Goal: Find specific page/section: Find specific page/section

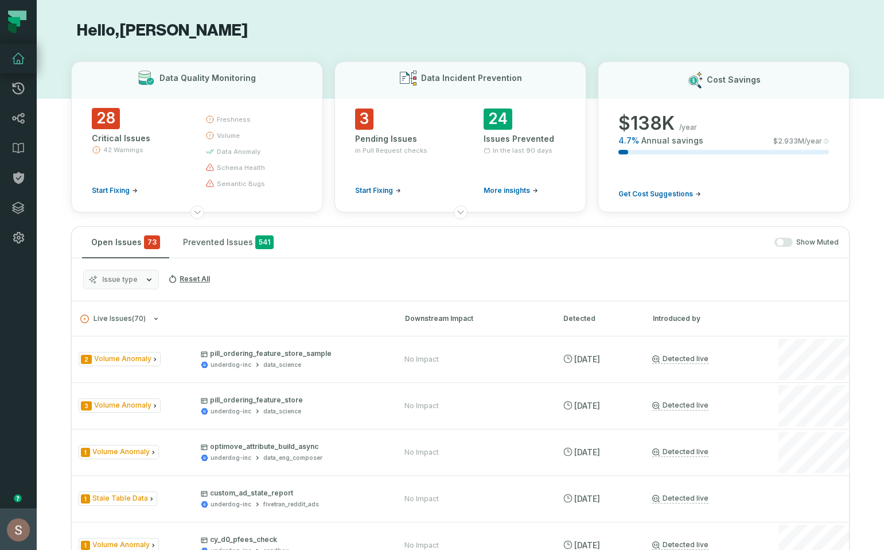
click at [0, 549] on button "[PERSON_NAME] (Underdog Fantasy) [EMAIL_ADDRESS][DOMAIN_NAME]" at bounding box center [18, 528] width 37 height 41
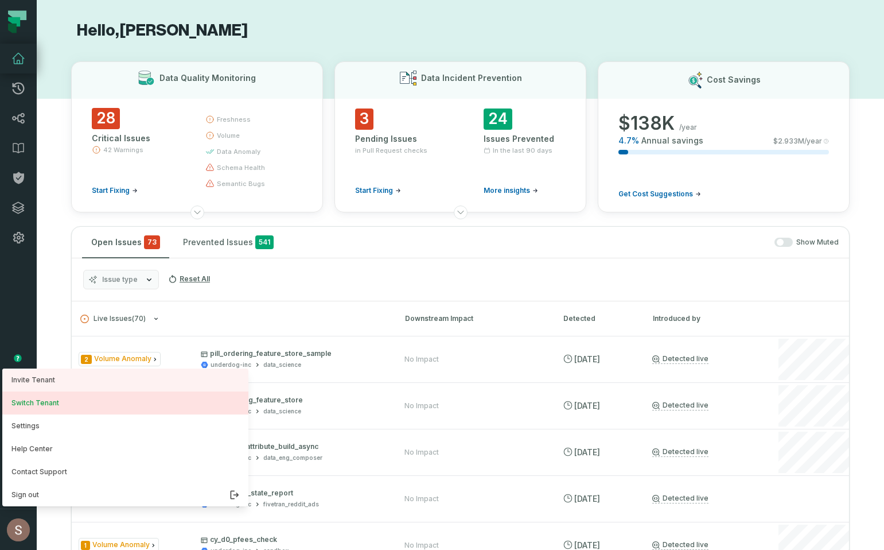
click at [38, 409] on button "Switch Tenant" at bounding box center [125, 402] width 246 height 23
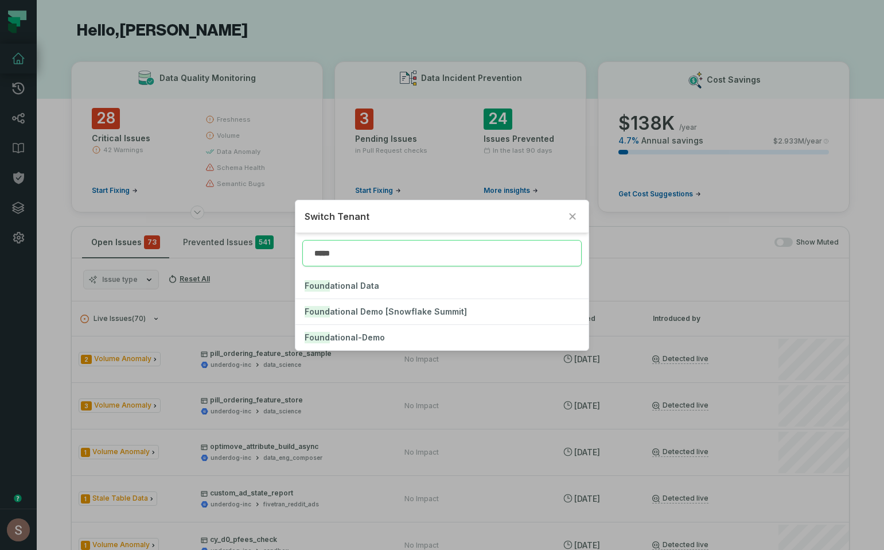
type input "*****"
click button "Found ational Data" at bounding box center [443, 285] width 294 height 25
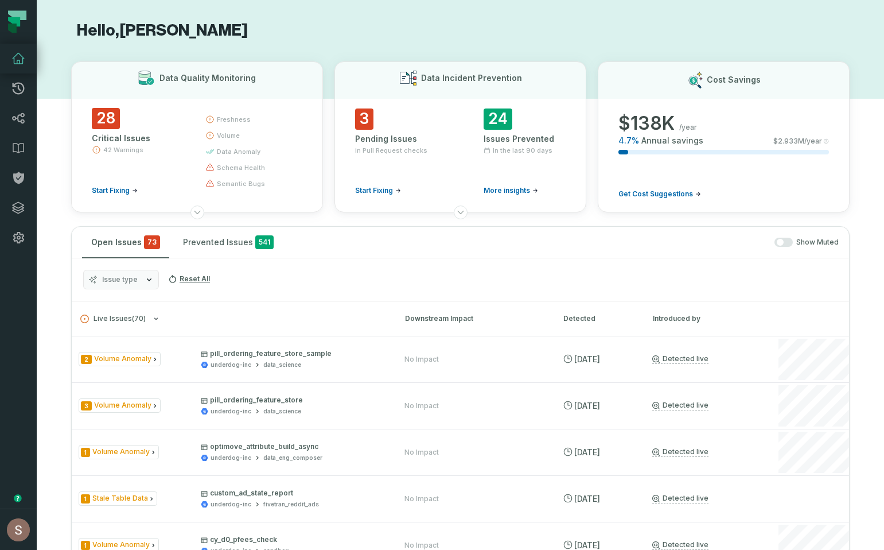
click at [284, 296] on div "Issue type Reset All" at bounding box center [460, 279] width 777 height 43
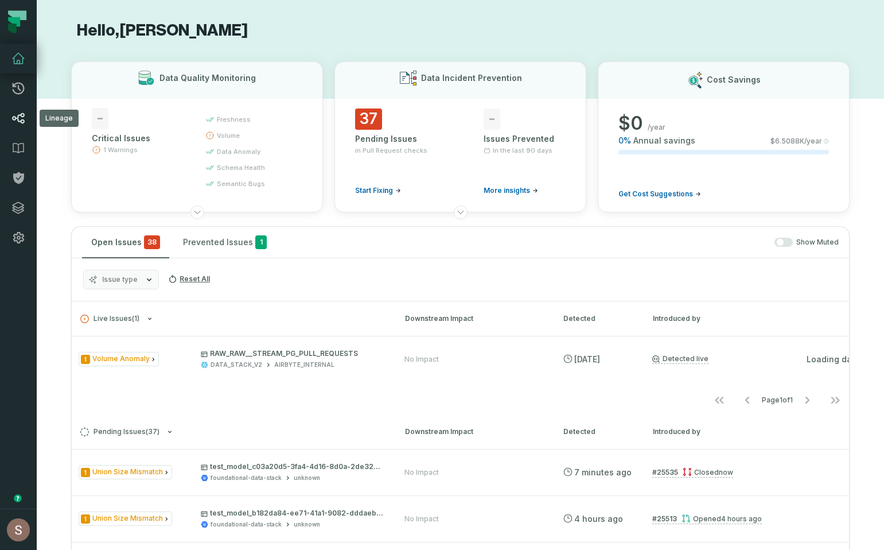
click at [13, 120] on icon at bounding box center [18, 118] width 14 height 14
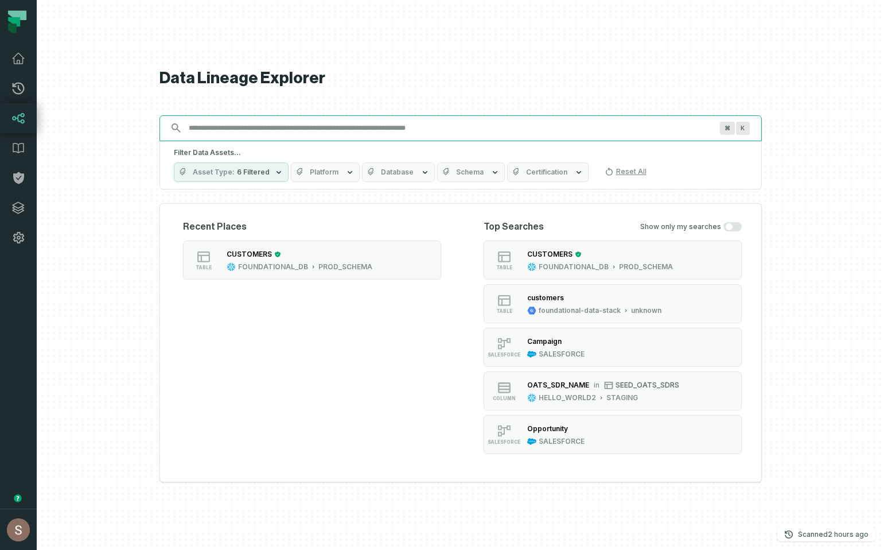
paste input "**********"
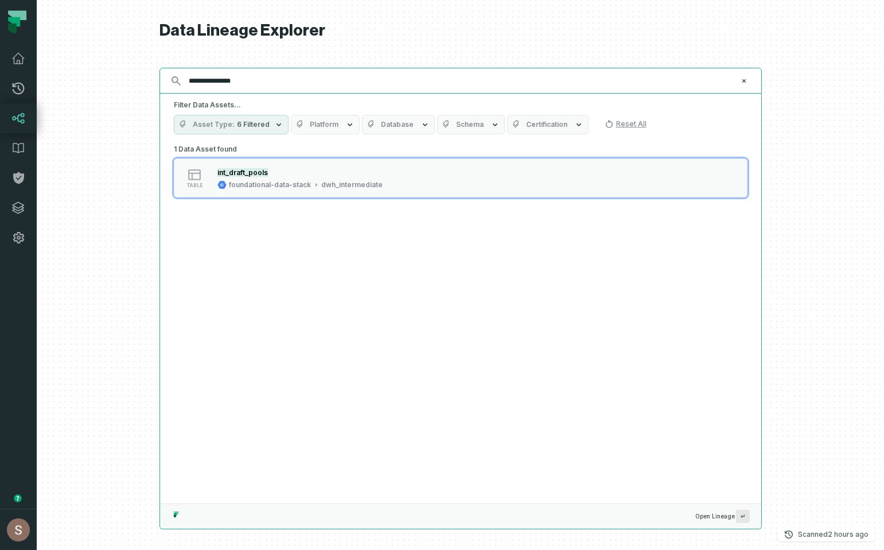
type input "**********"
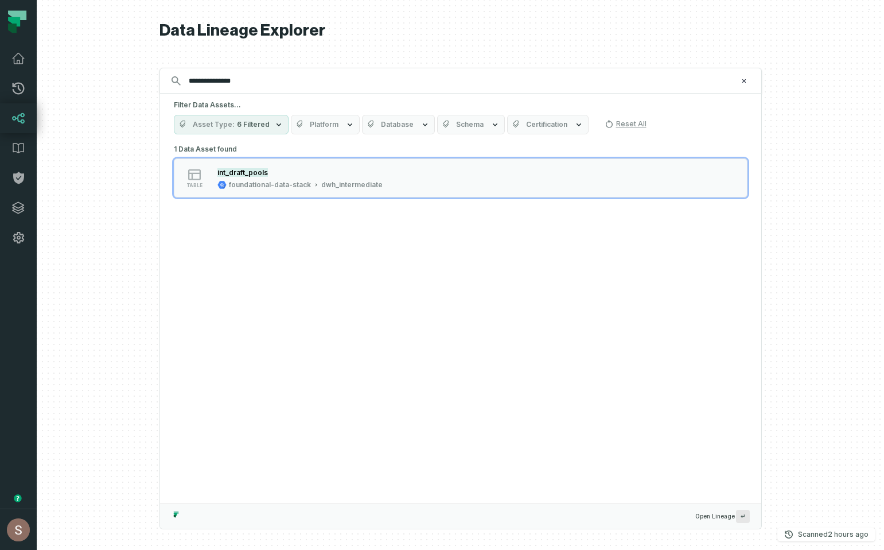
click at [360, 171] on div "int_draft_pools" at bounding box center [299, 171] width 165 height 11
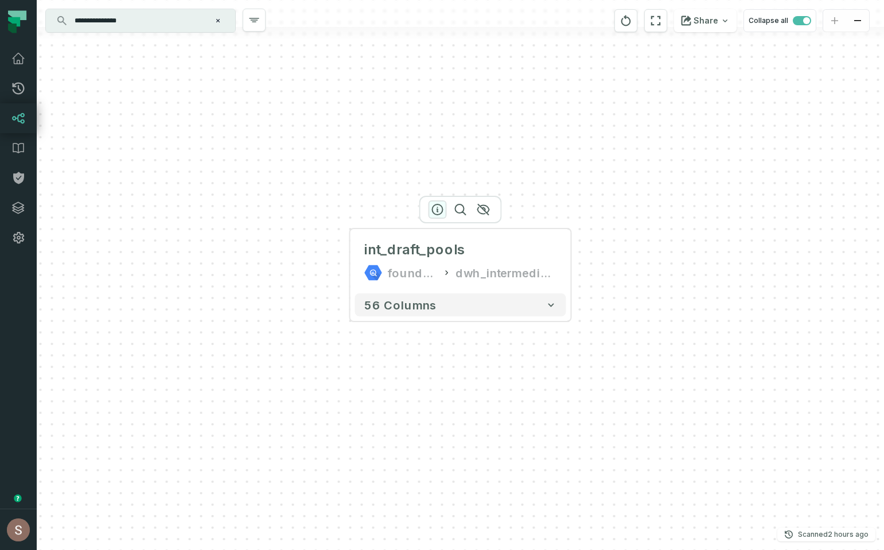
click at [436, 212] on icon "button" at bounding box center [438, 210] width 14 height 14
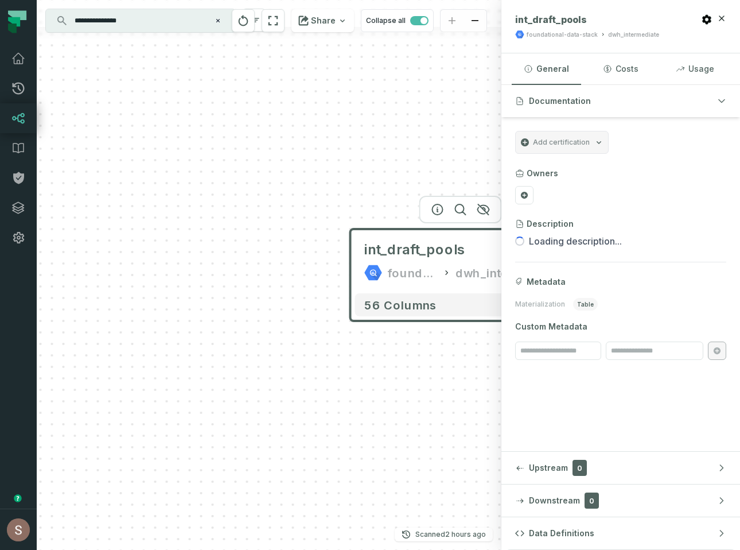
click at [405, 185] on div "int_draft_pools foundational-data-stack dwh_intermediate 56 columns" at bounding box center [269, 275] width 465 height 550
click at [489, 209] on icon "button" at bounding box center [482, 209] width 11 height 10
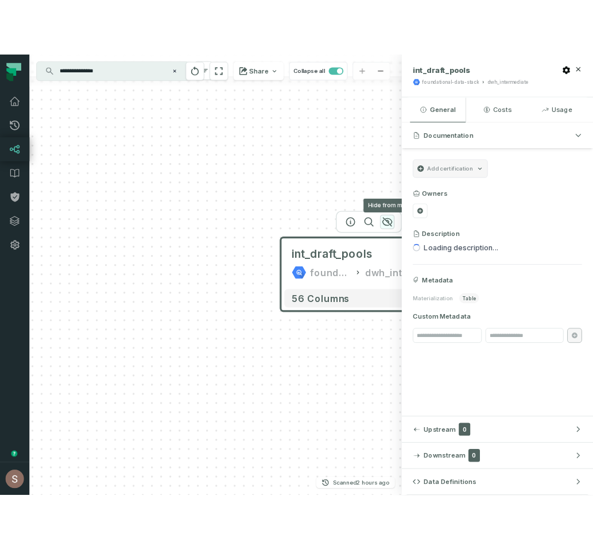
scroll to position [0, 22]
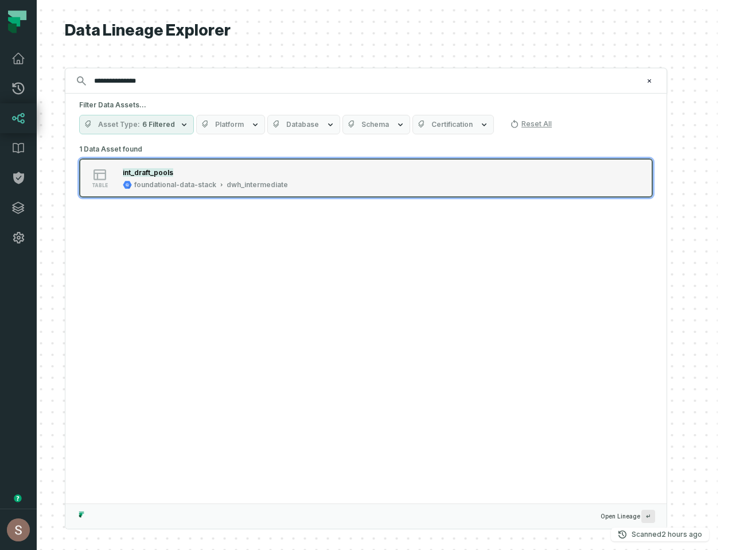
click at [284, 180] on div "dwh_intermediate" at bounding box center [257, 184] width 61 height 9
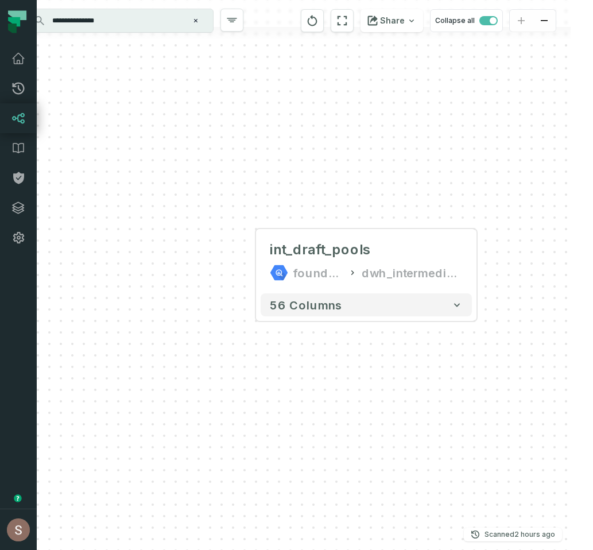
click at [478, 200] on div "int_draft_pools foundational-data-stack dwh_intermediate 56 columns" at bounding box center [292, 275] width 556 height 550
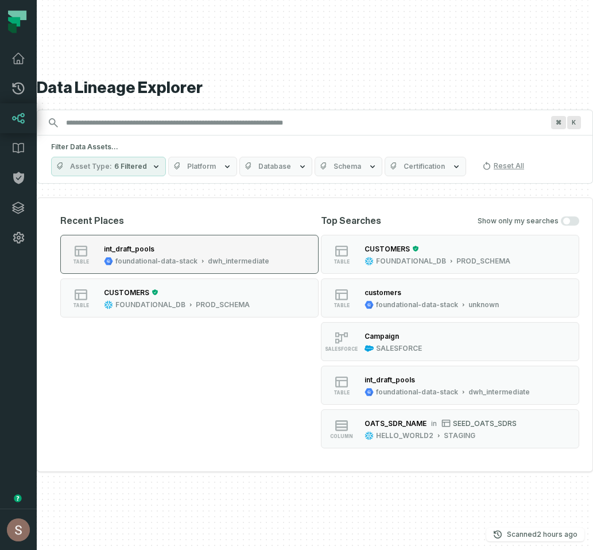
click at [190, 248] on div "int_draft_pools" at bounding box center [186, 248] width 165 height 11
